Goal: Download file/media

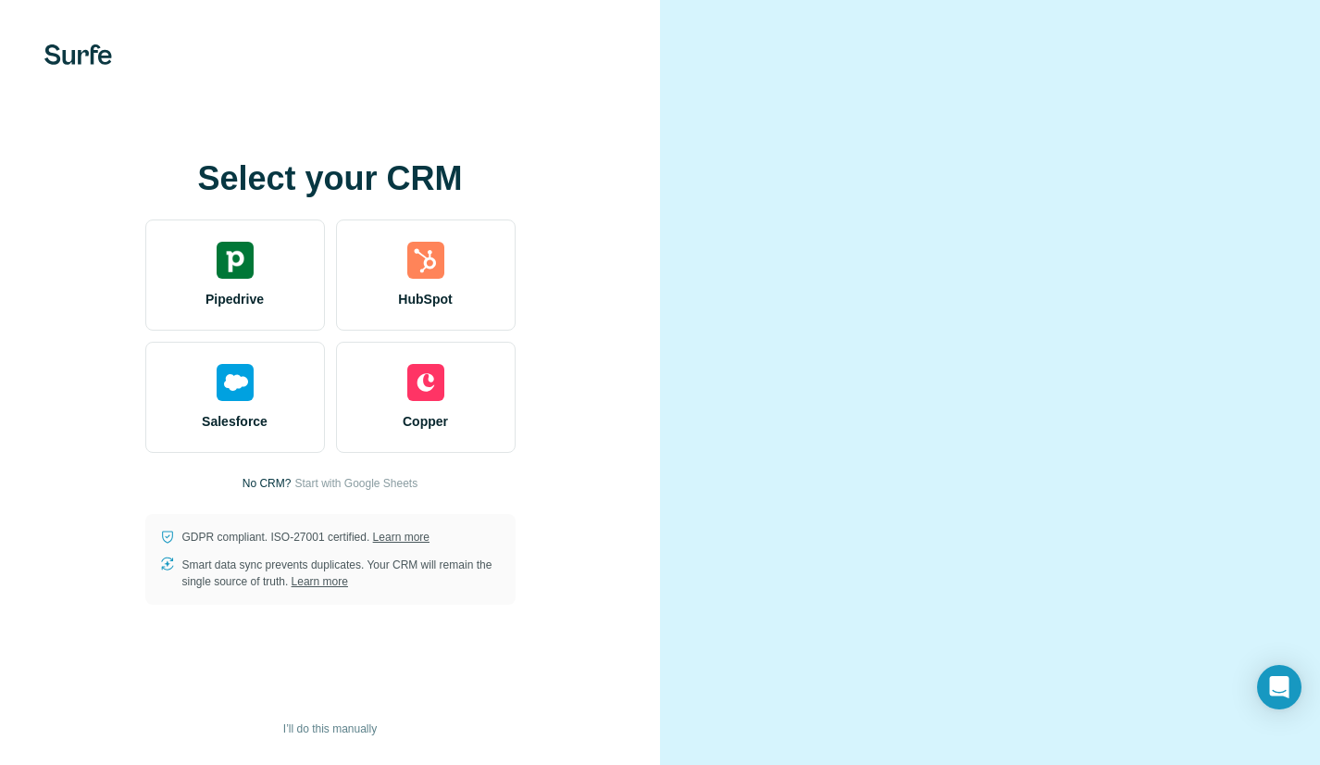
click at [941, 244] on video at bounding box center [990, 383] width 556 height 279
